Goal: Find specific page/section: Find specific page/section

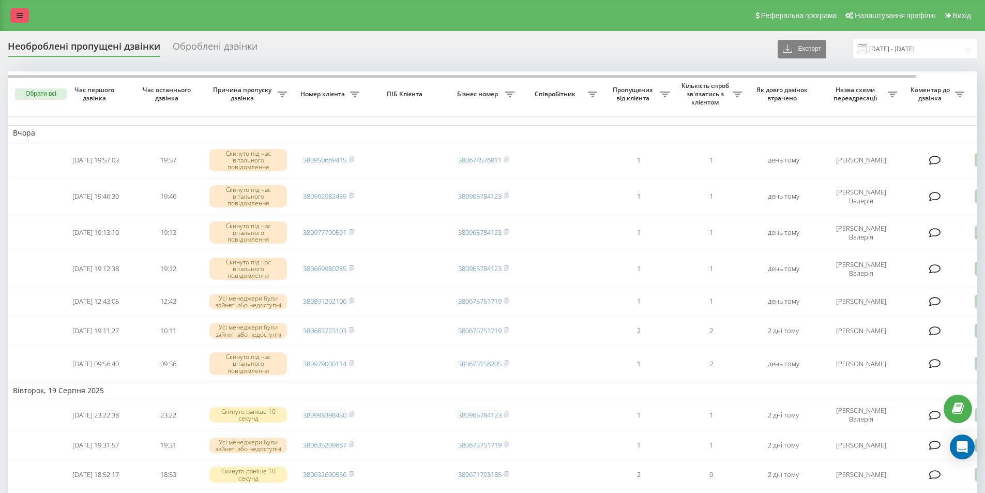
click at [17, 11] on link at bounding box center [19, 15] width 19 height 14
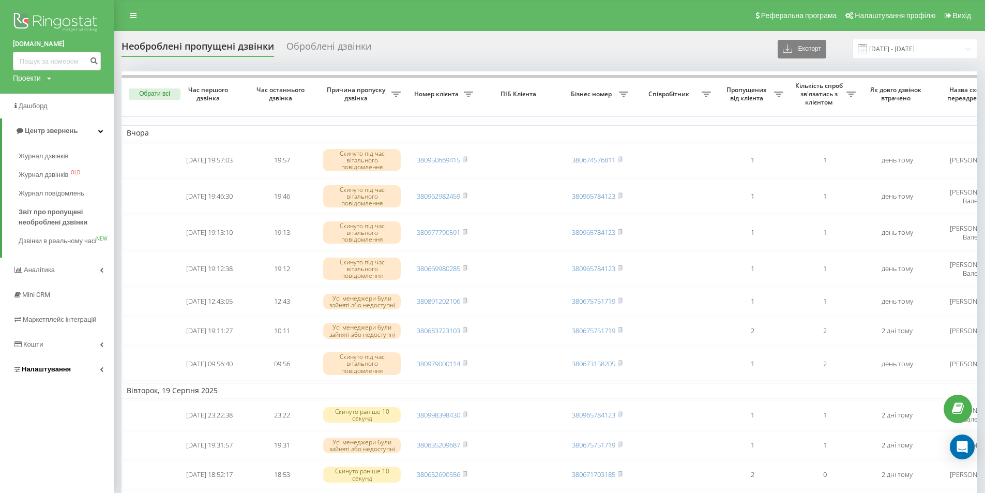
click at [33, 373] on span "Налаштування" at bounding box center [46, 369] width 49 height 8
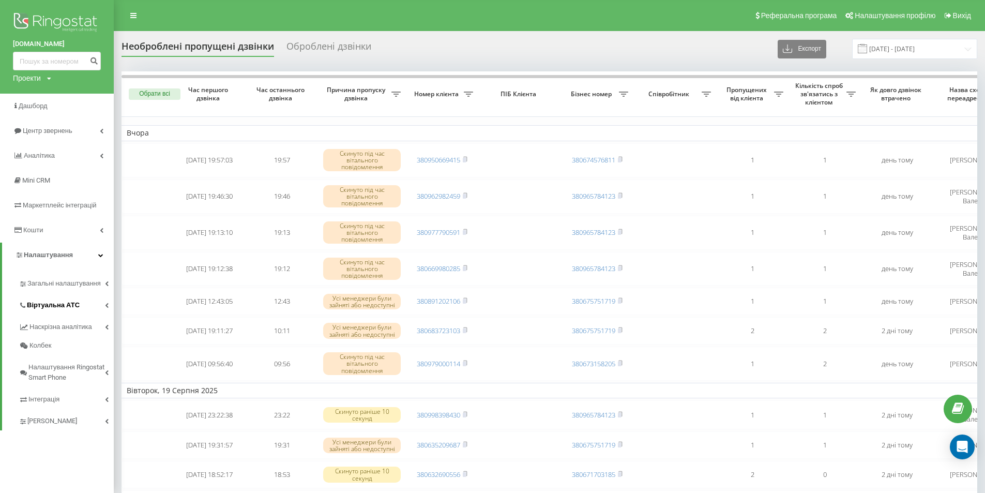
click at [38, 302] on span "Віртуальна АТС" at bounding box center [53, 305] width 53 height 10
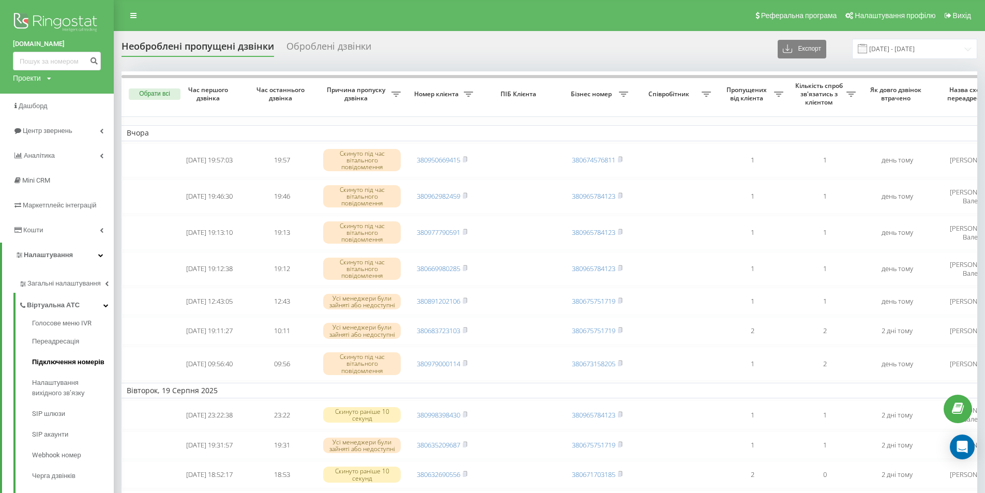
click at [41, 363] on span "Підключення номерів" at bounding box center [68, 362] width 72 height 10
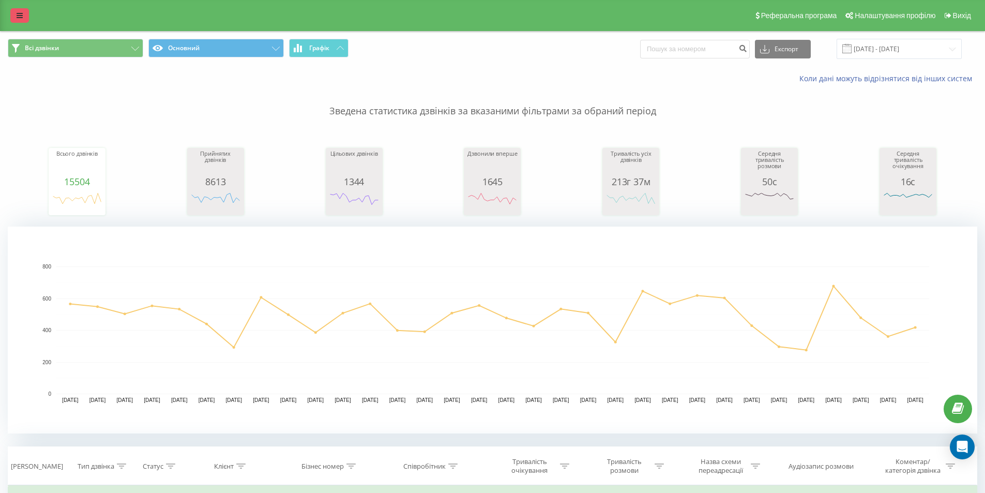
click at [17, 13] on icon at bounding box center [20, 15] width 6 height 7
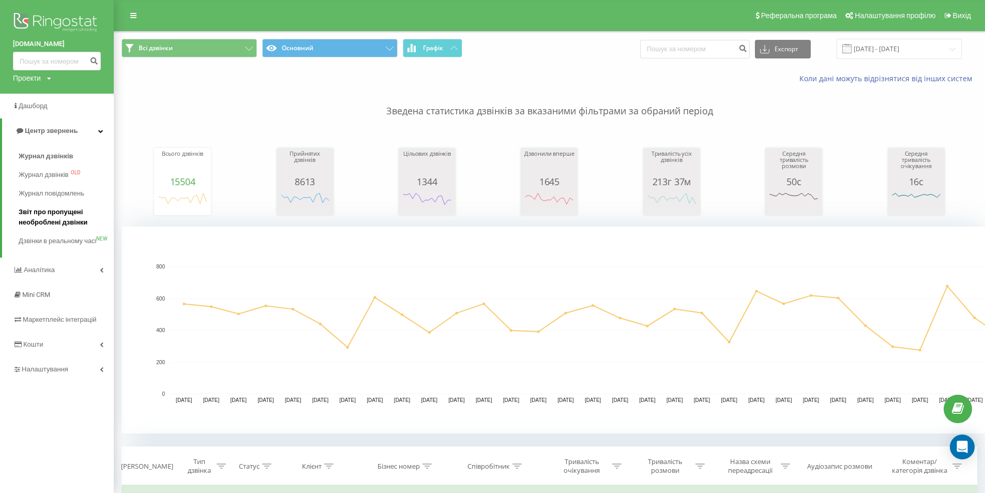
click at [31, 223] on span "Звіт про пропущені необроблені дзвінки" at bounding box center [64, 217] width 90 height 21
